Goal: Find specific fact: Find specific page/section

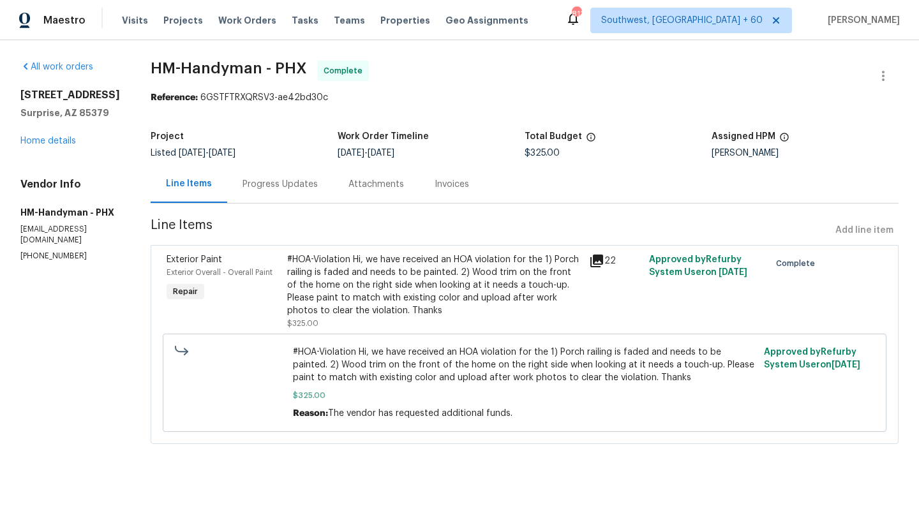
click at [262, 263] on div "Exterior Paint" at bounding box center [222, 259] width 113 height 13
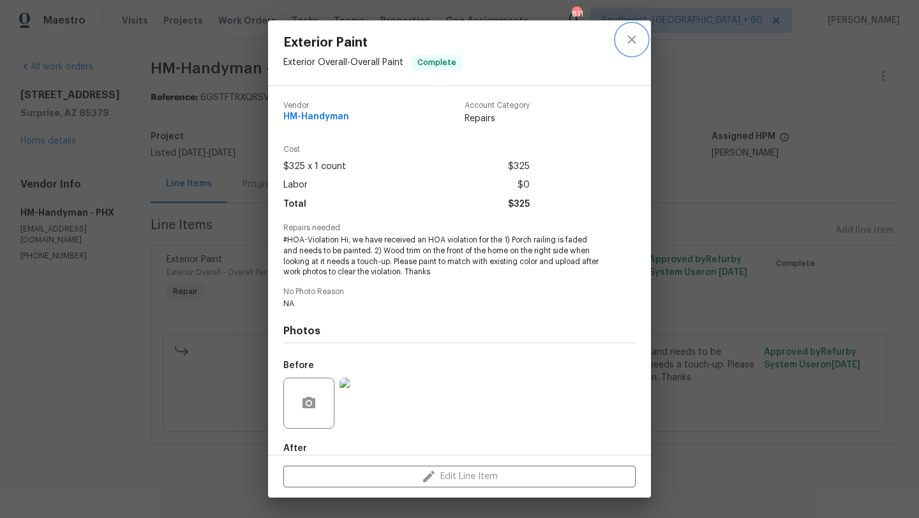
click at [628, 42] on icon "close" at bounding box center [631, 39] width 8 height 8
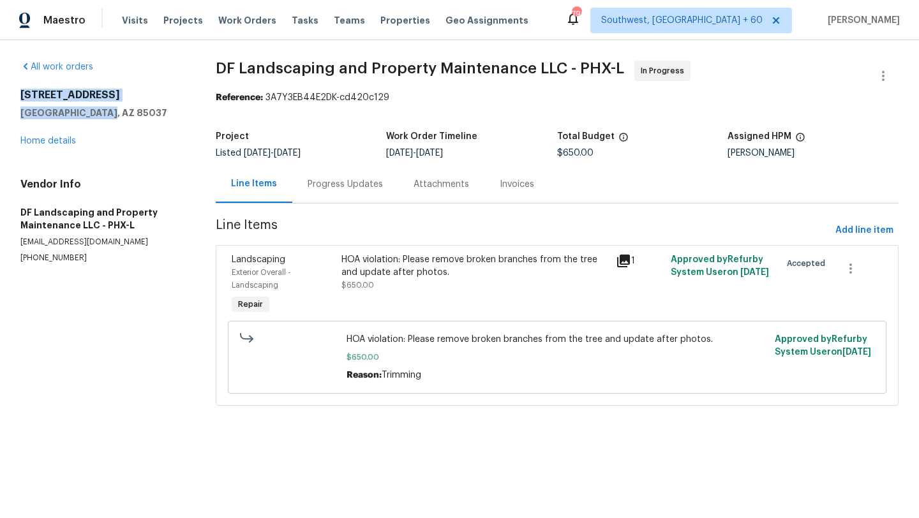
drag, startPoint x: 20, startPoint y: 96, endPoint x: 130, endPoint y: 112, distance: 110.9
click at [130, 112] on div "8705 W MacKenzie Dr Phoenix, AZ 85037" at bounding box center [102, 104] width 165 height 31
copy div "8705 W MacKenzie Dr Phoenix, AZ 85037"
